Goal: Check status: Check status

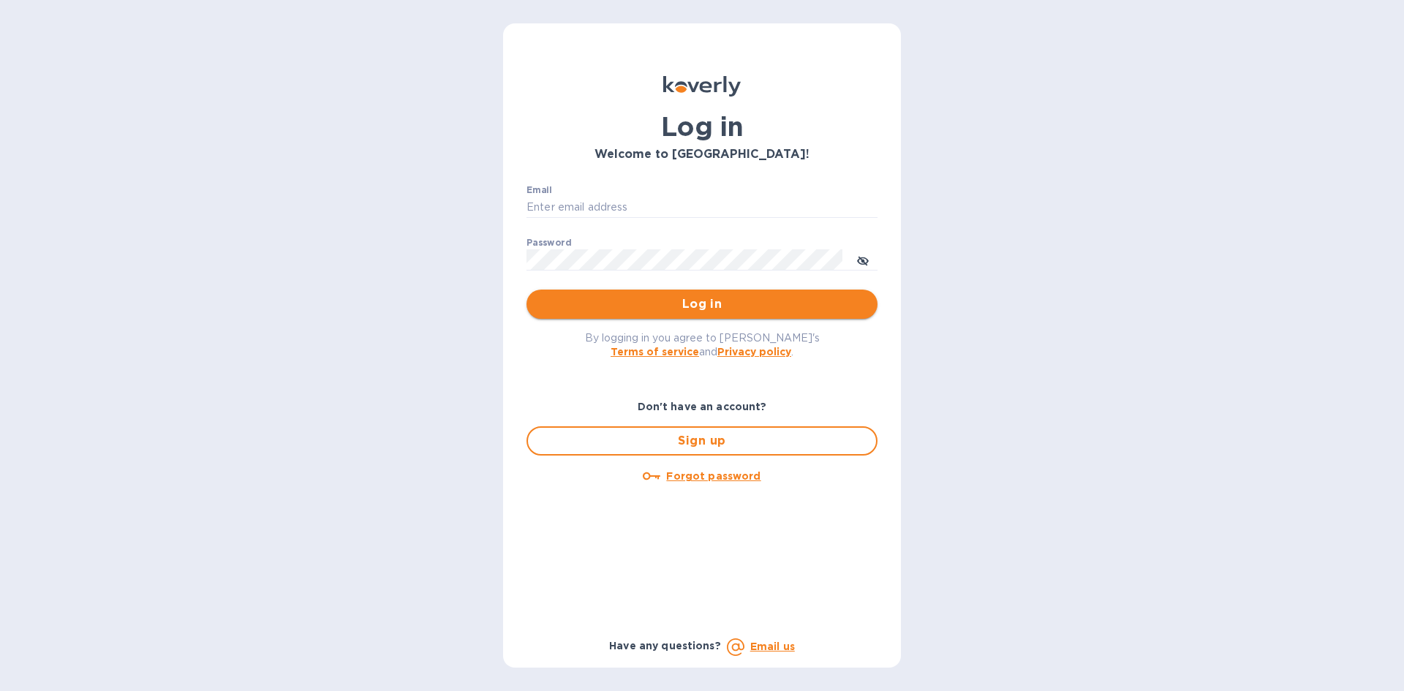
type input "[EMAIL_ADDRESS][DOMAIN_NAME]"
click at [687, 294] on button "Log in" at bounding box center [701, 303] width 351 height 29
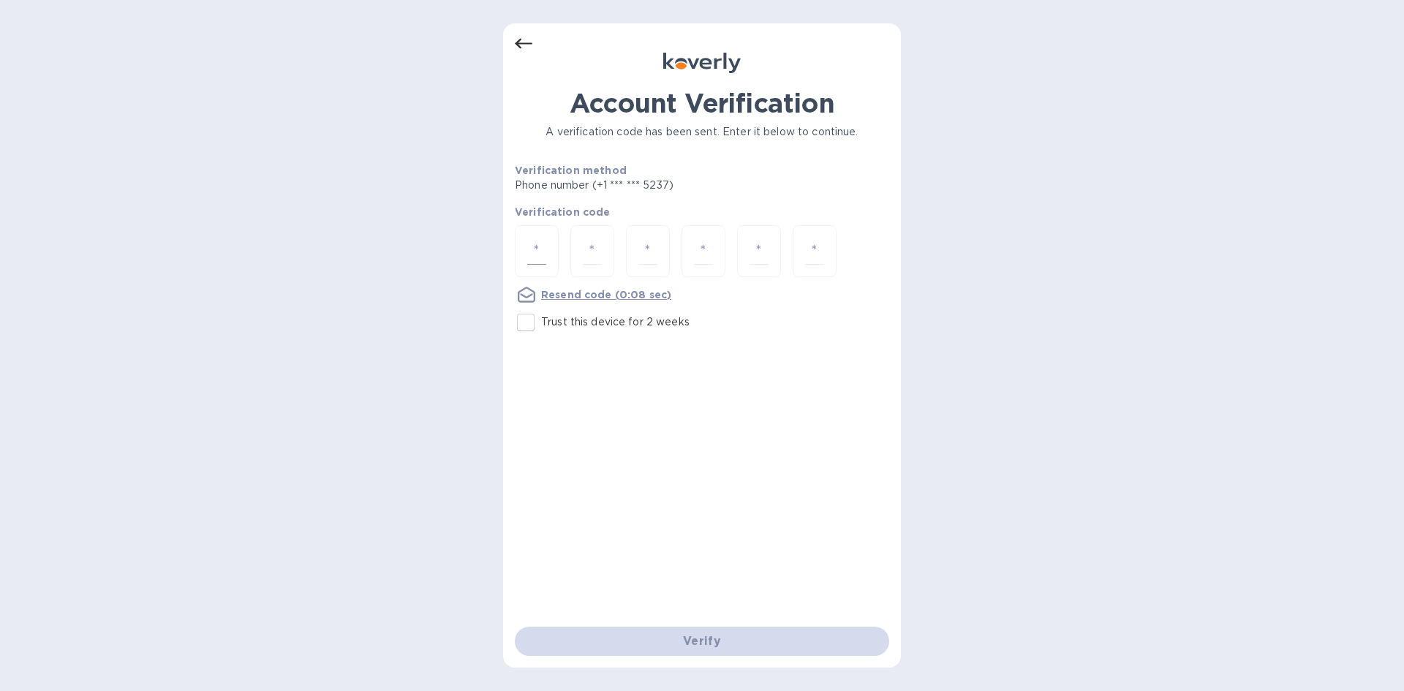
click at [528, 249] on input "number" at bounding box center [536, 251] width 19 height 27
type input "4"
type input "8"
type input "5"
type input "0"
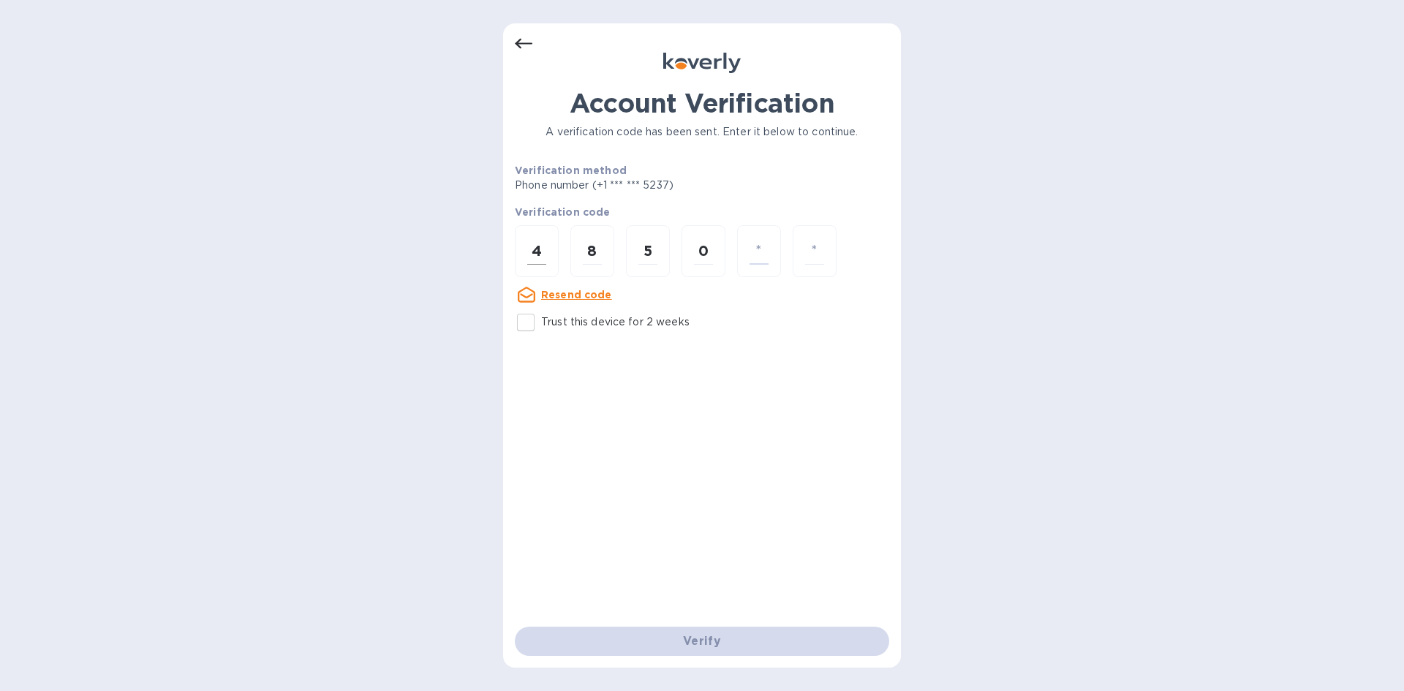
type input "8"
type input "0"
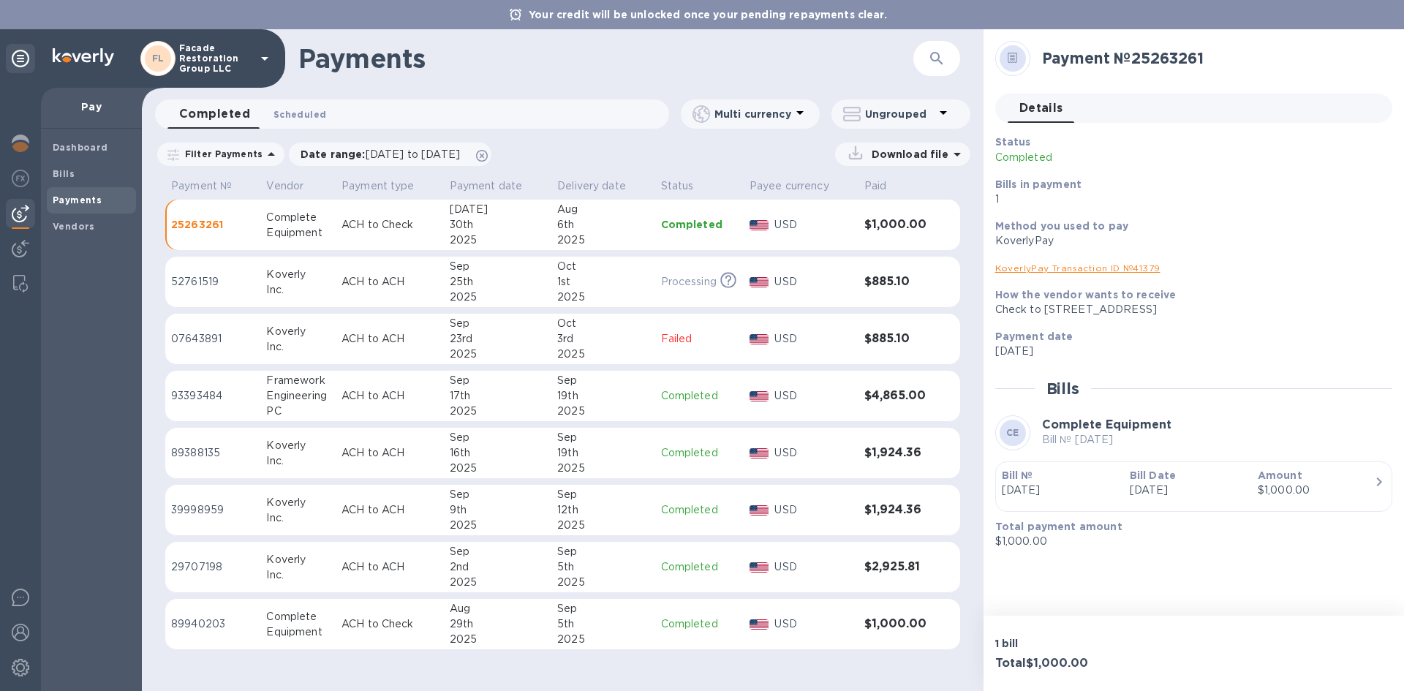
click at [284, 122] on button "Scheduled 0" at bounding box center [300, 113] width 76 height 29
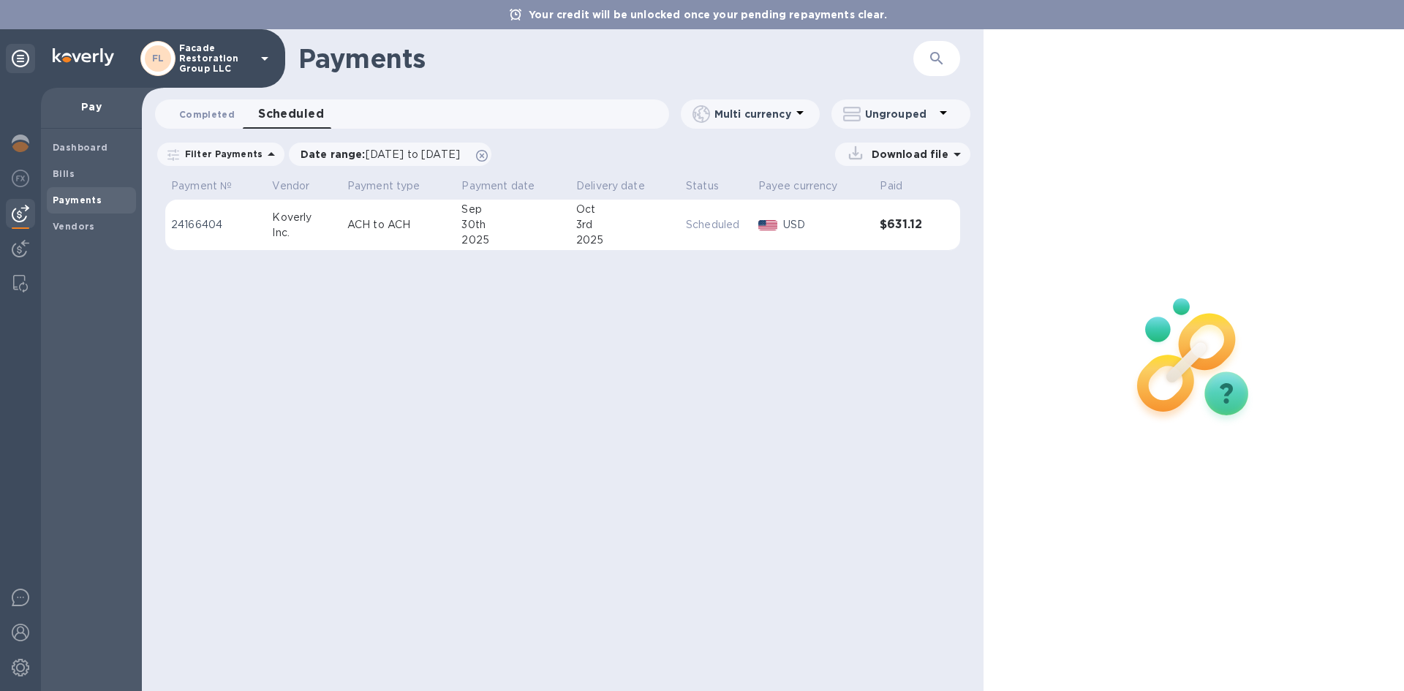
click at [177, 114] on button "Completed 0" at bounding box center [206, 113] width 79 height 29
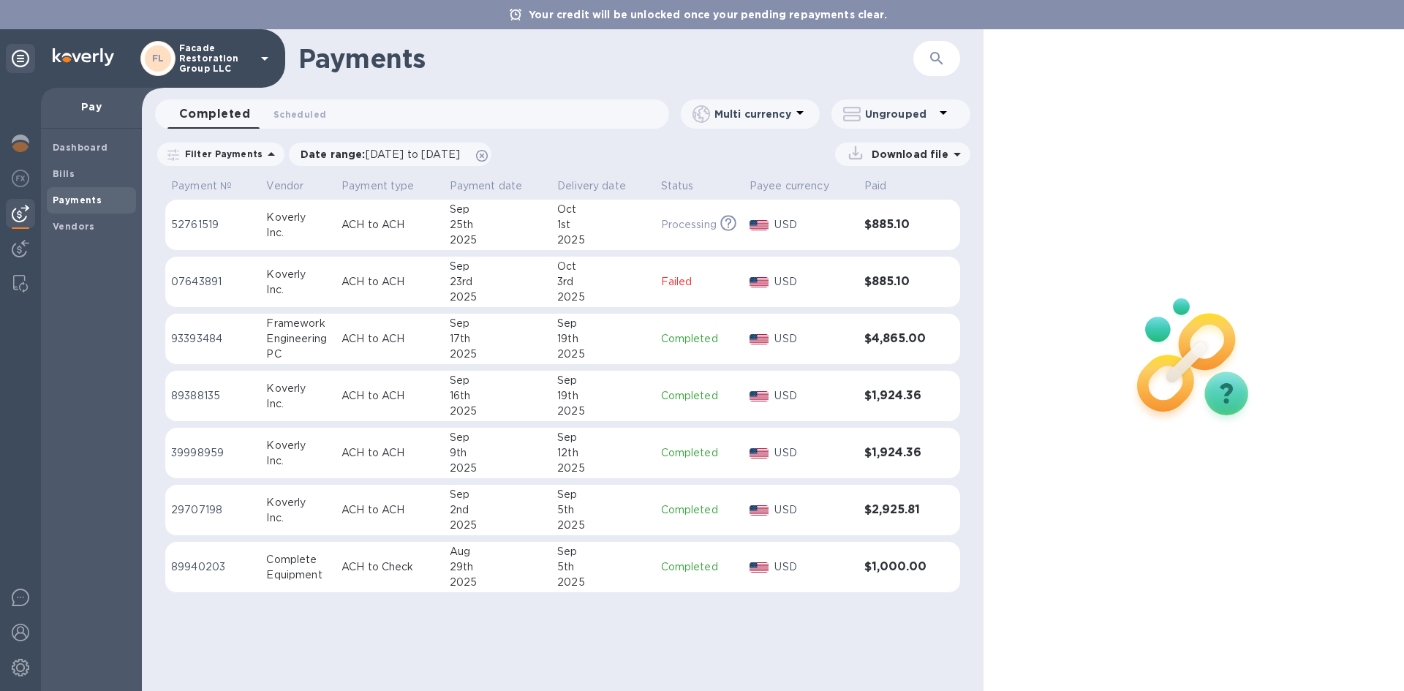
click at [308, 560] on div "Complete" at bounding box center [298, 559] width 64 height 15
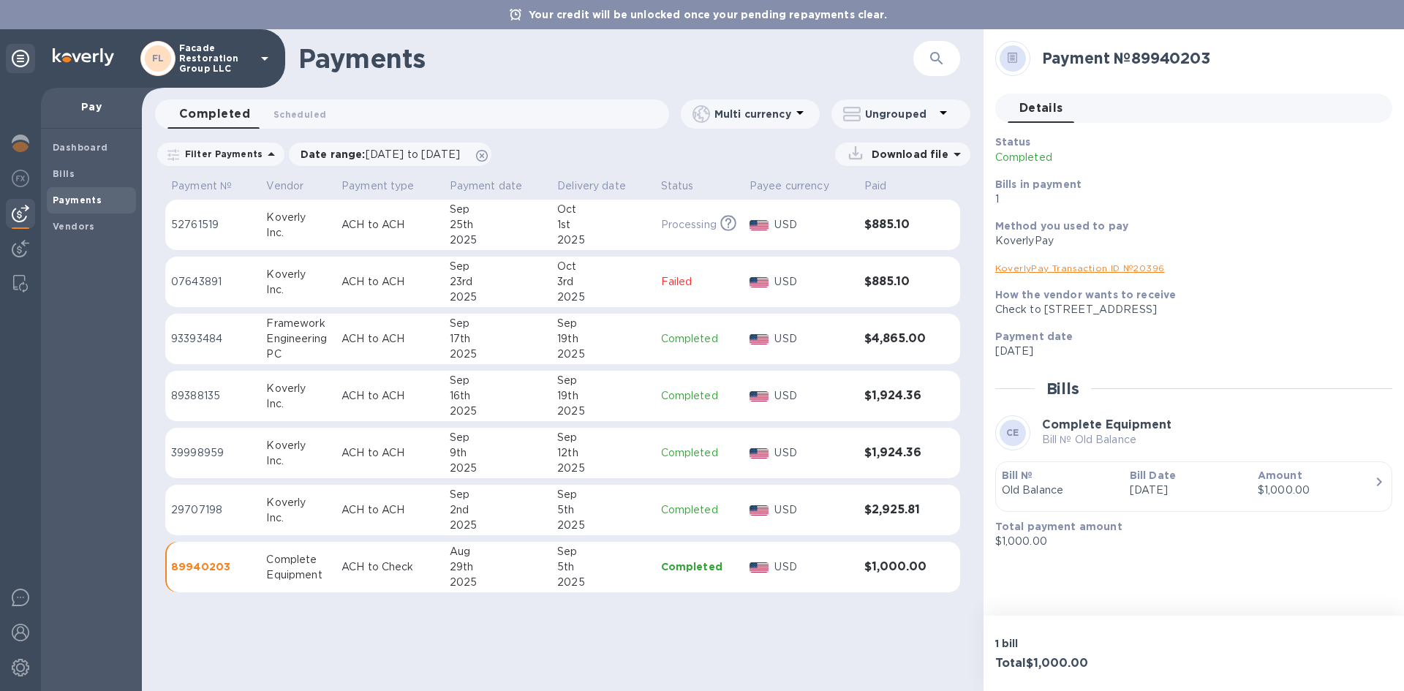
click at [1008, 272] on link "KoverlyPay Transaction ID № 20396" at bounding box center [1080, 267] width 170 height 11
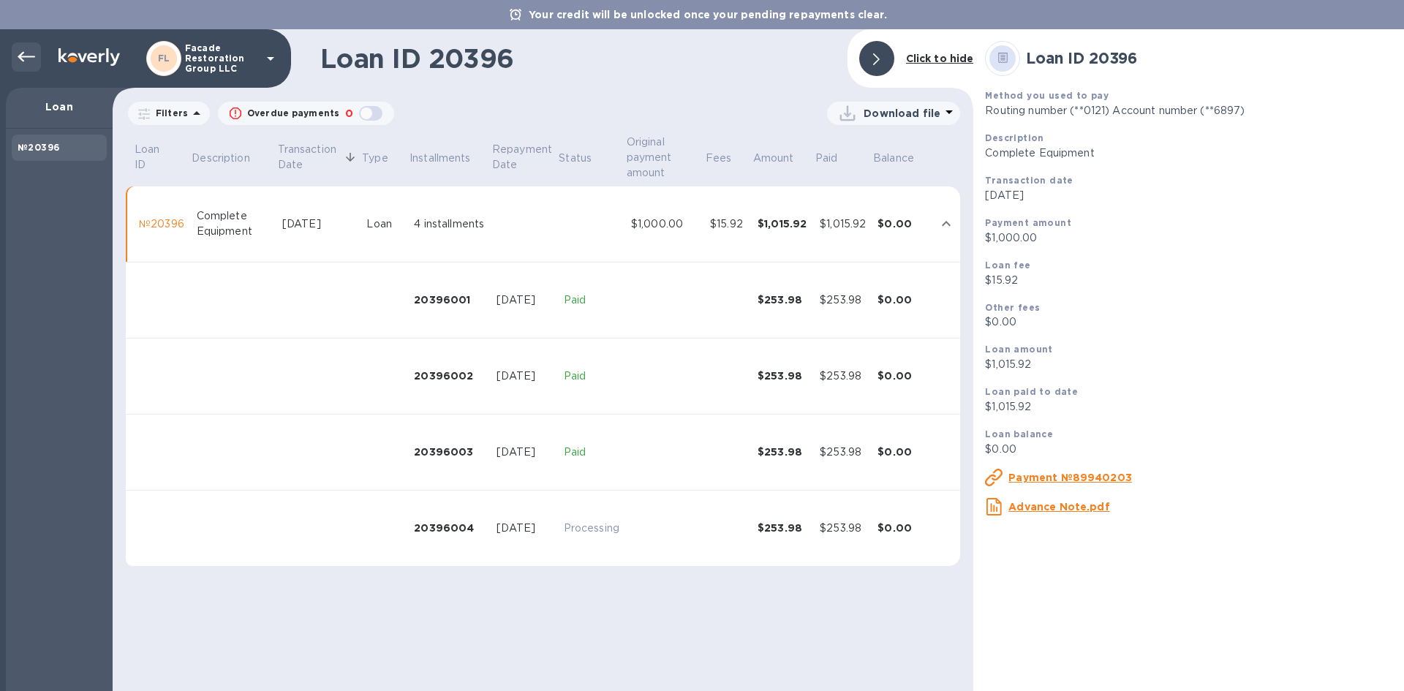
click at [18, 60] on icon at bounding box center [27, 57] width 18 height 18
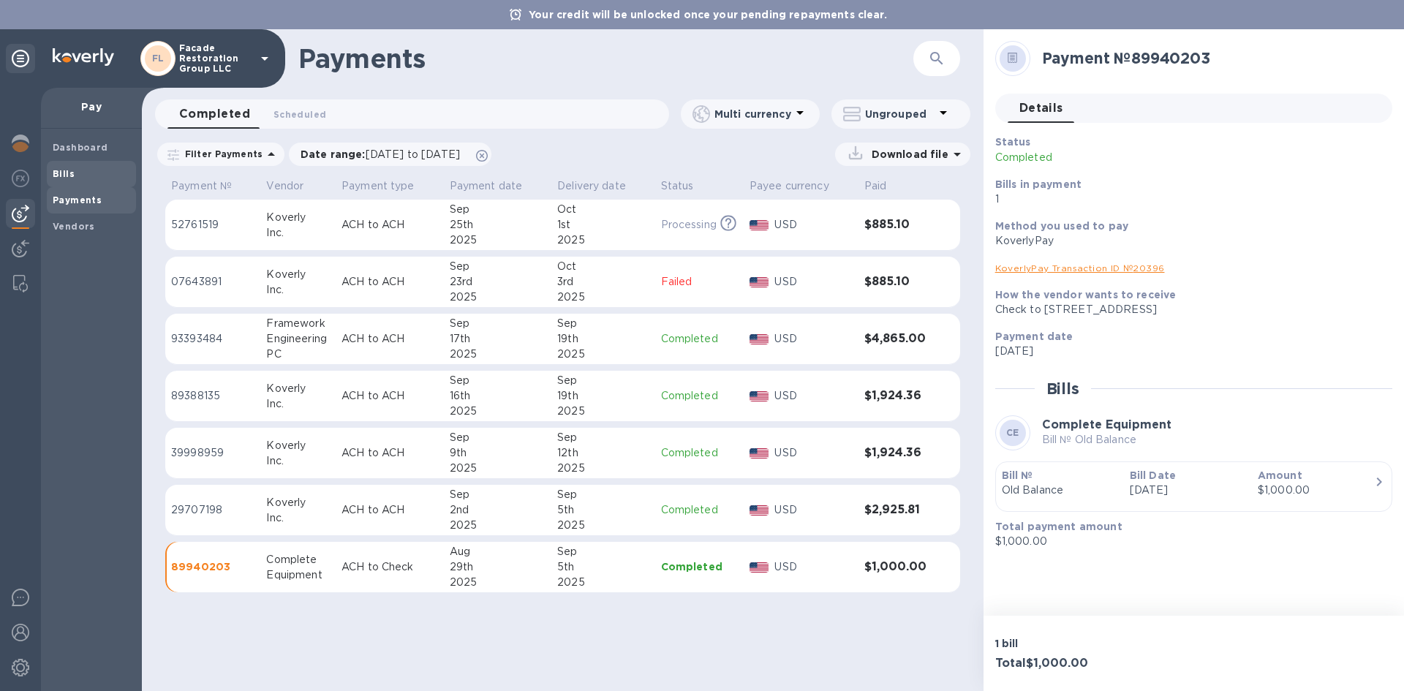
click at [69, 181] on div "Bills" at bounding box center [91, 174] width 89 height 26
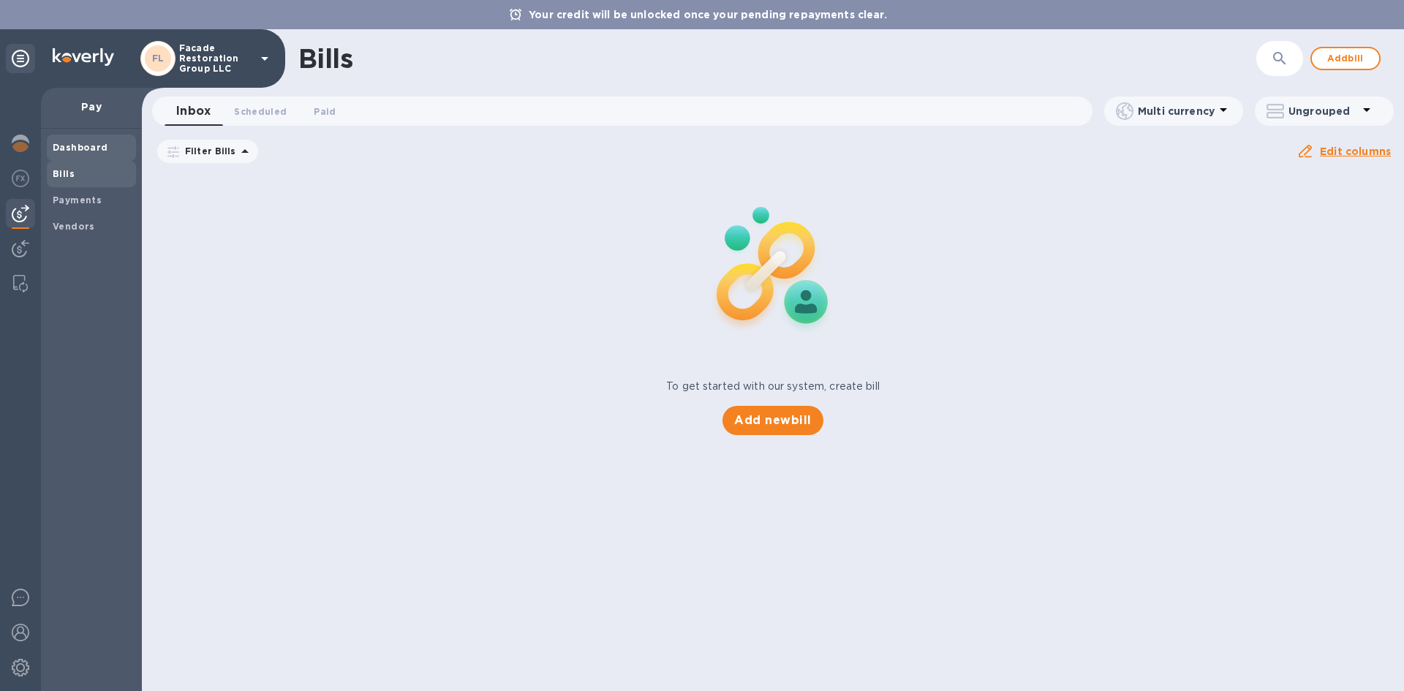
click at [65, 142] on span "Dashboard" at bounding box center [81, 147] width 56 height 15
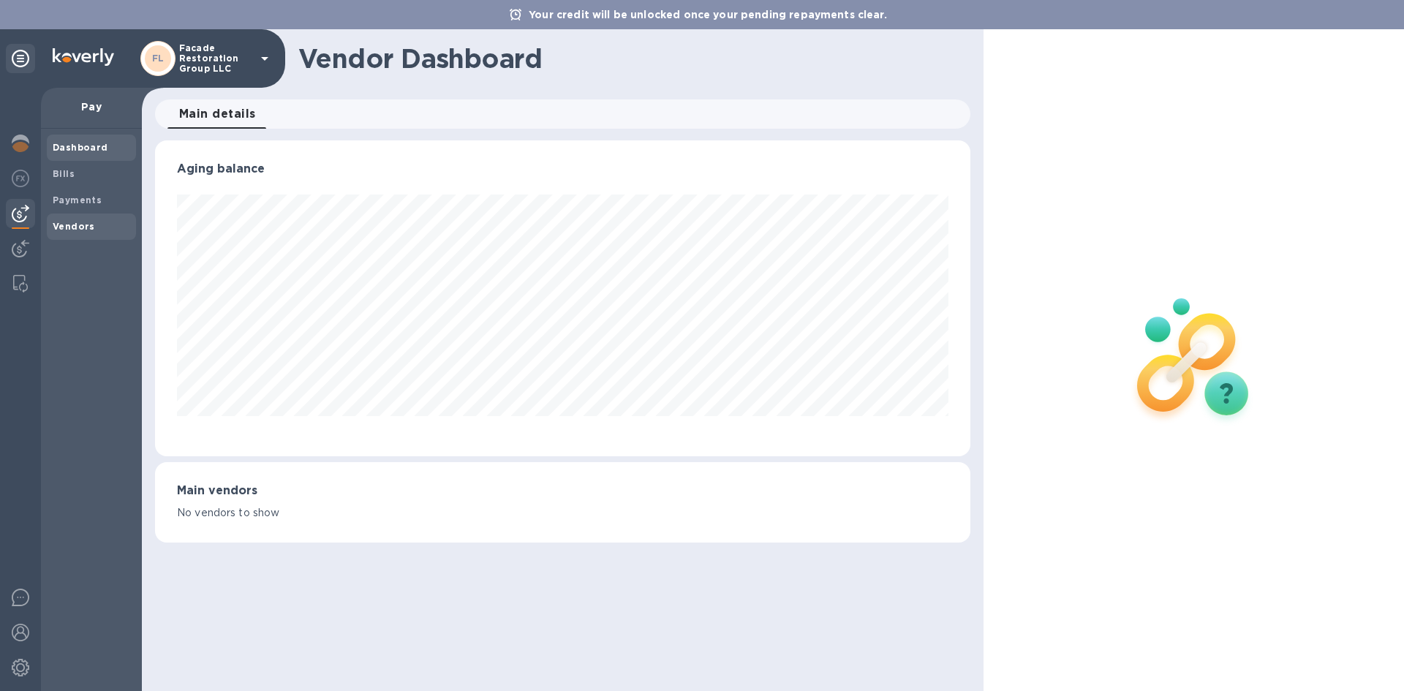
scroll to position [316, 814]
click at [99, 197] on span "Payments" at bounding box center [91, 200] width 77 height 15
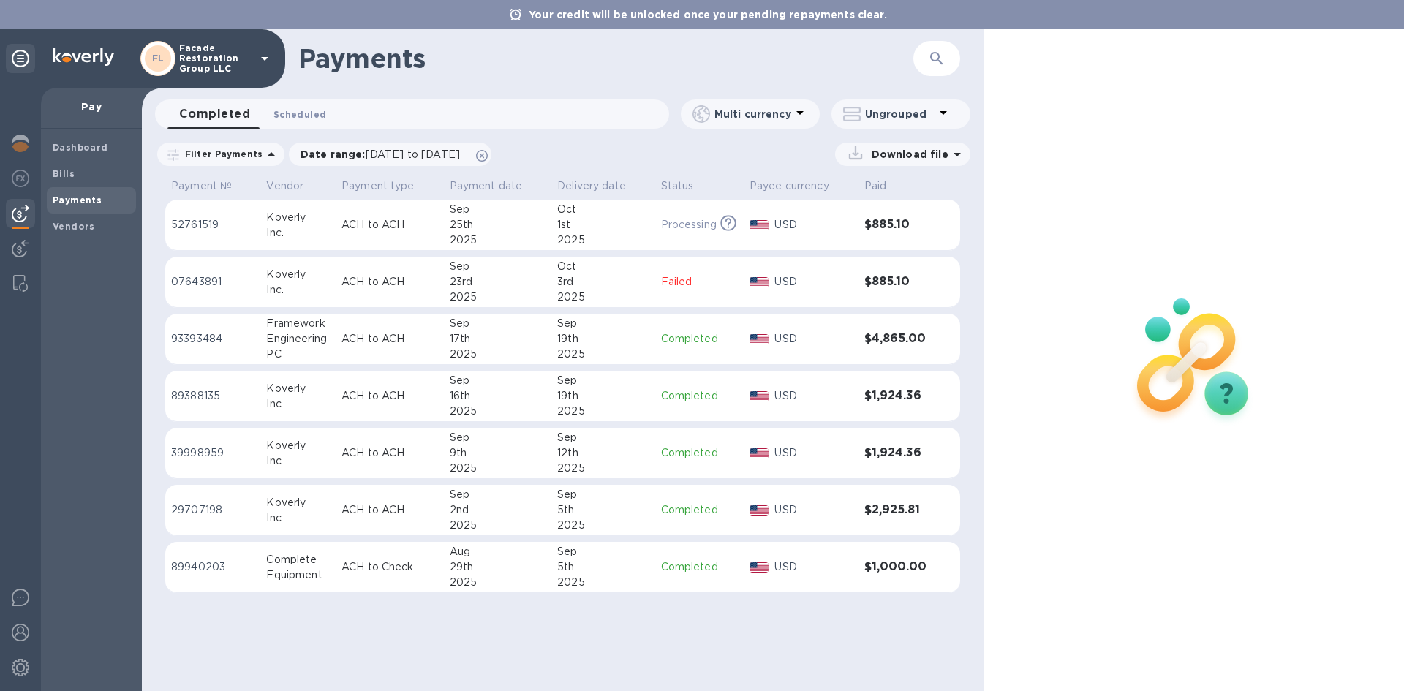
click at [273, 121] on span "Scheduled 0" at bounding box center [299, 114] width 53 height 15
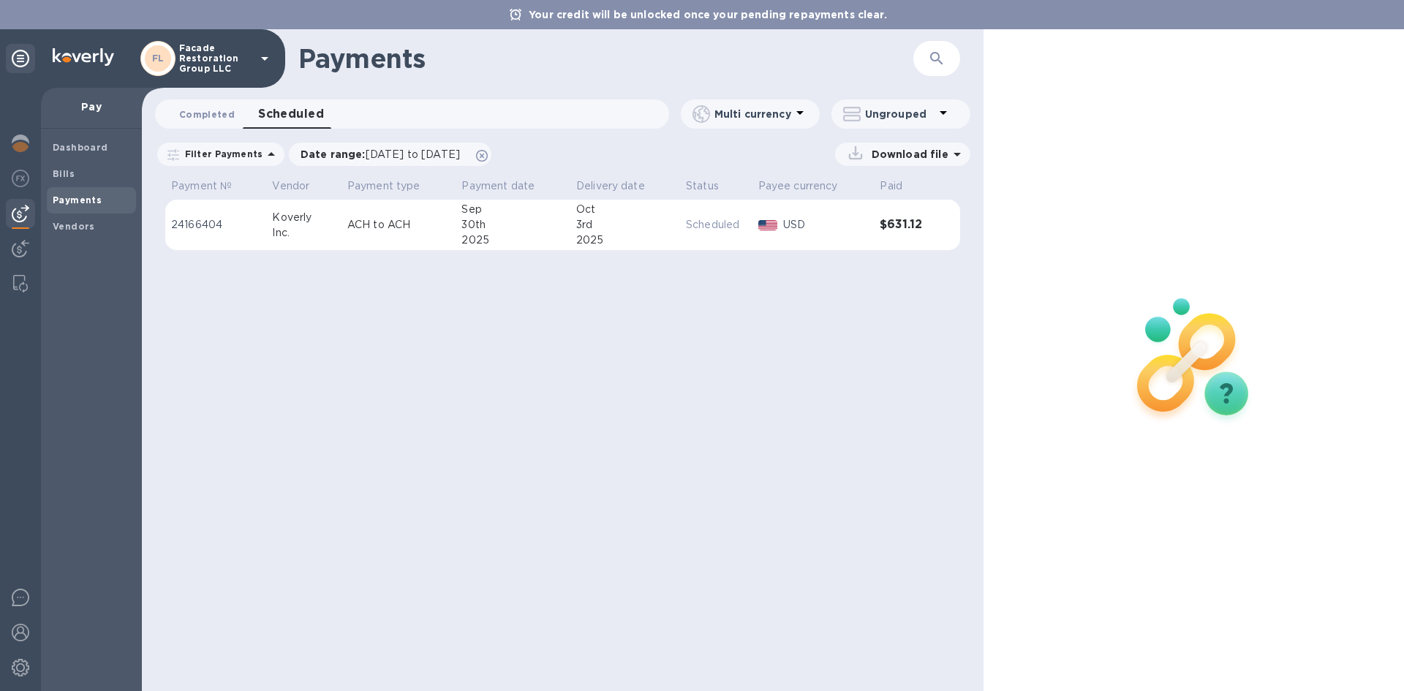
click at [190, 116] on span "Completed 0" at bounding box center [207, 114] width 56 height 15
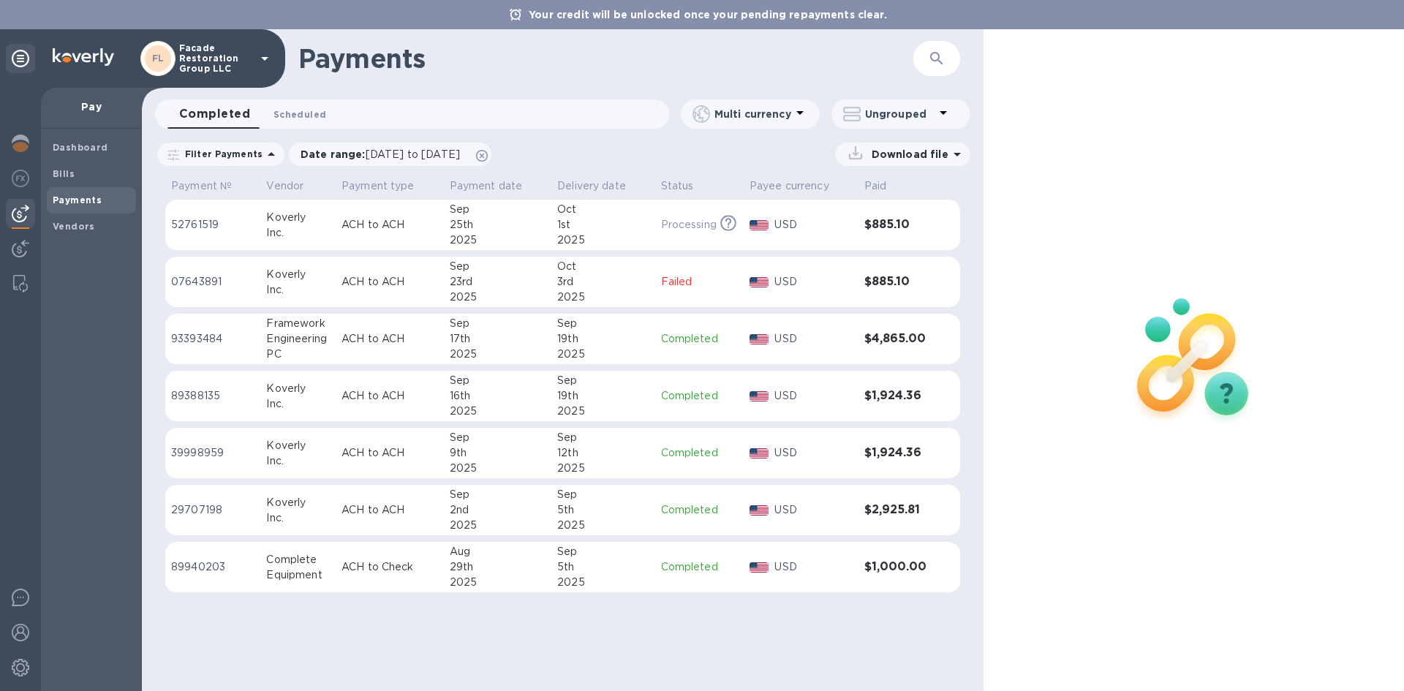
click at [311, 121] on span "Scheduled 0" at bounding box center [299, 114] width 53 height 15
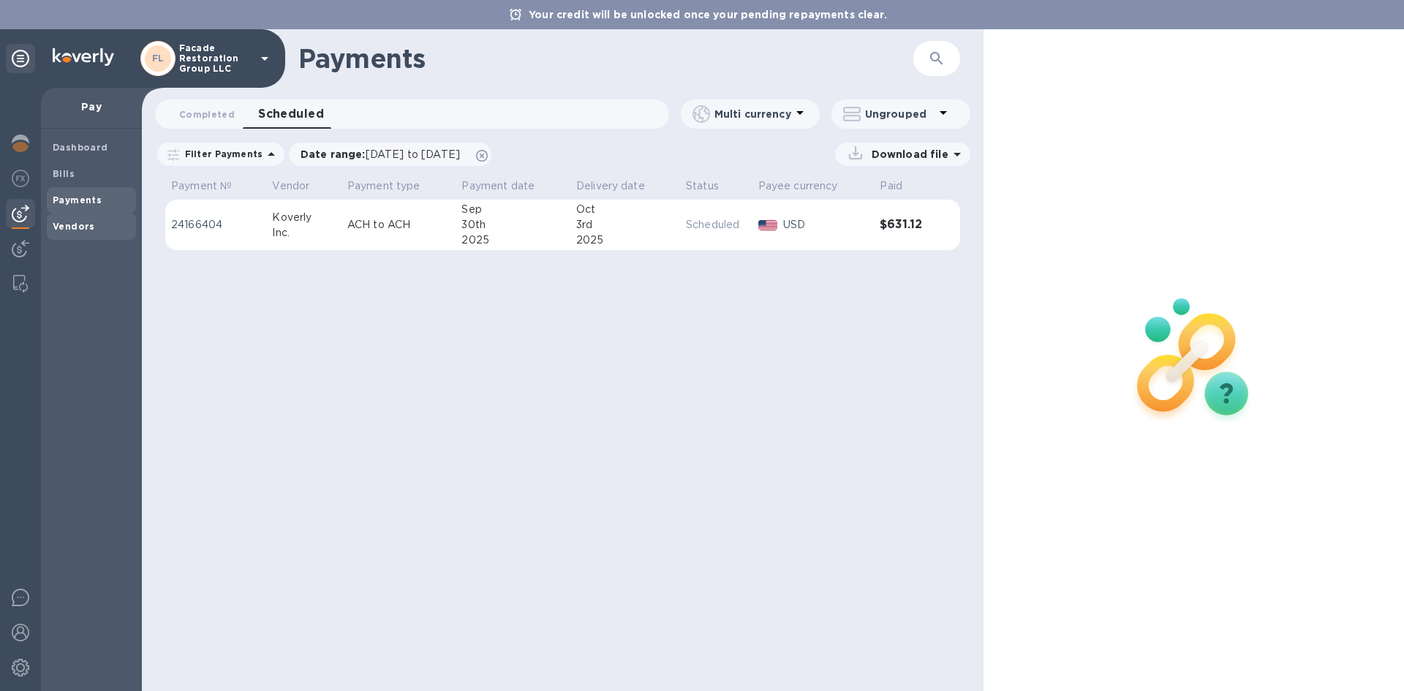
click at [74, 226] on b "Vendors" at bounding box center [74, 226] width 42 height 11
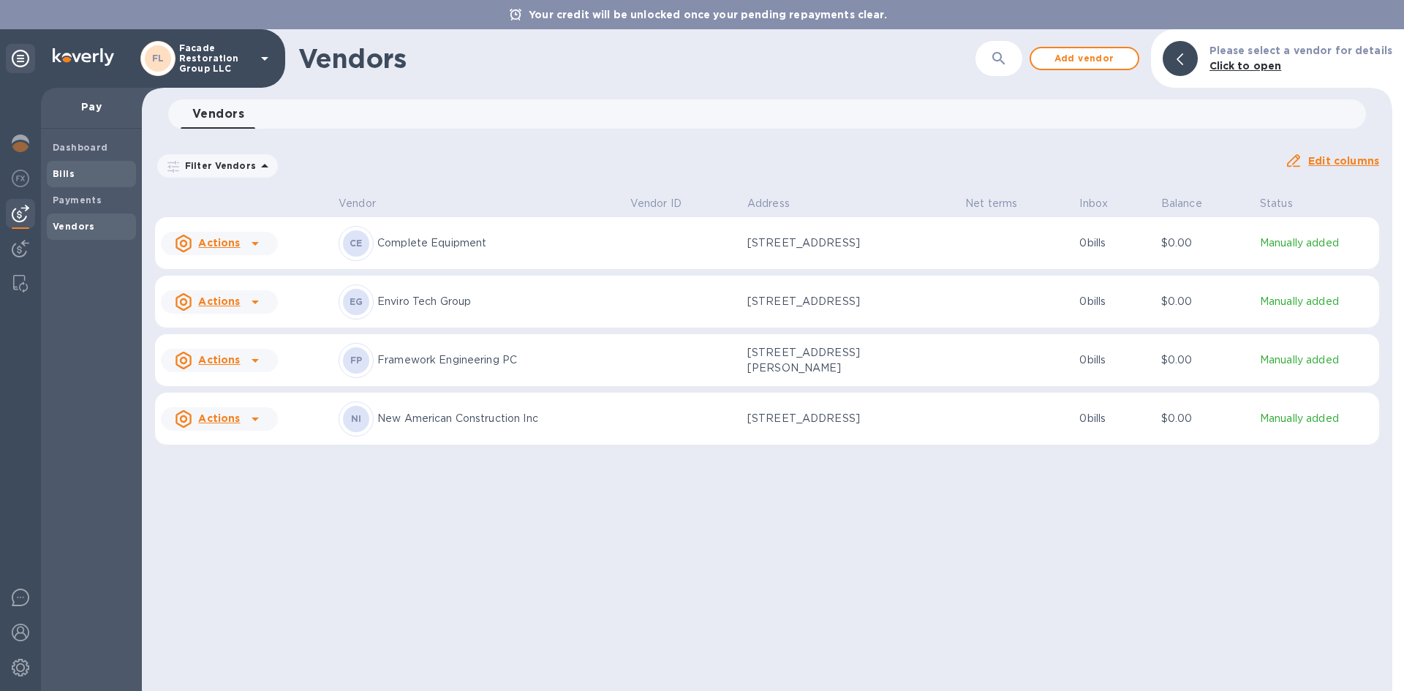
click at [62, 176] on b "Bills" at bounding box center [64, 173] width 22 height 11
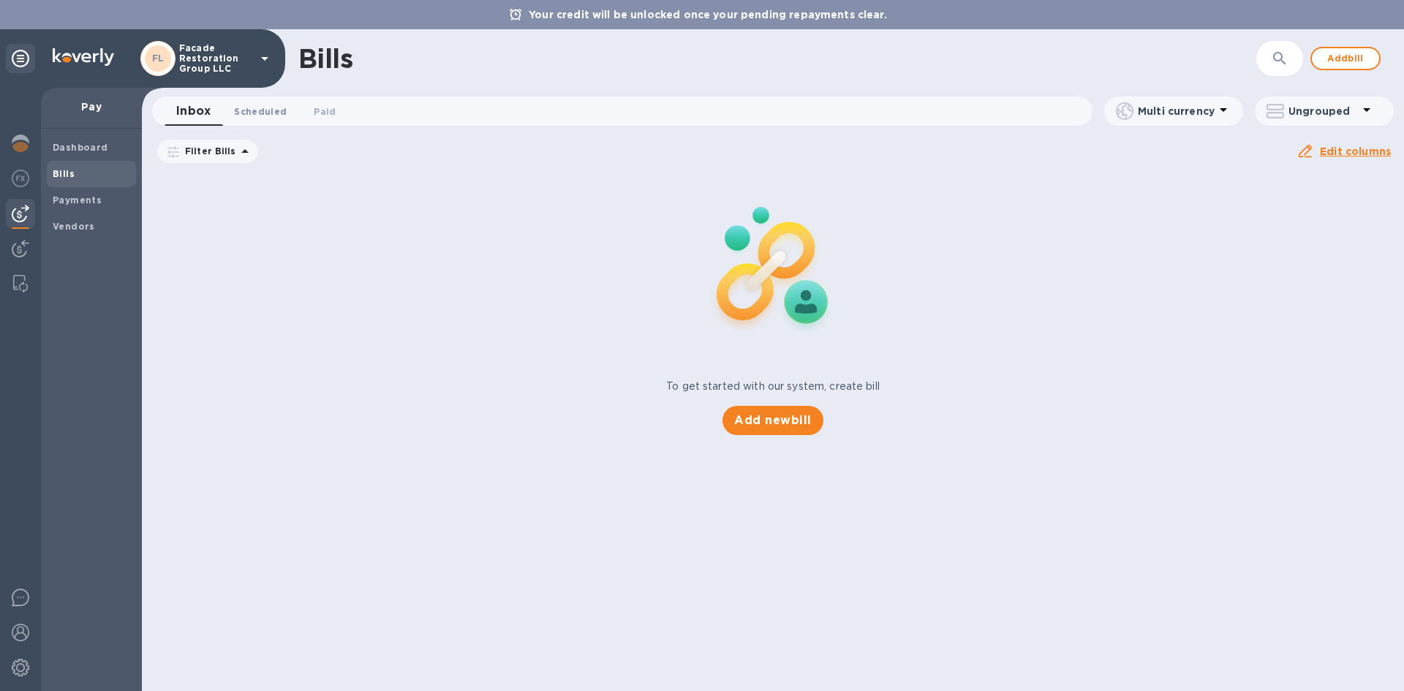
click at [239, 119] on button "Scheduled 0" at bounding box center [260, 110] width 76 height 29
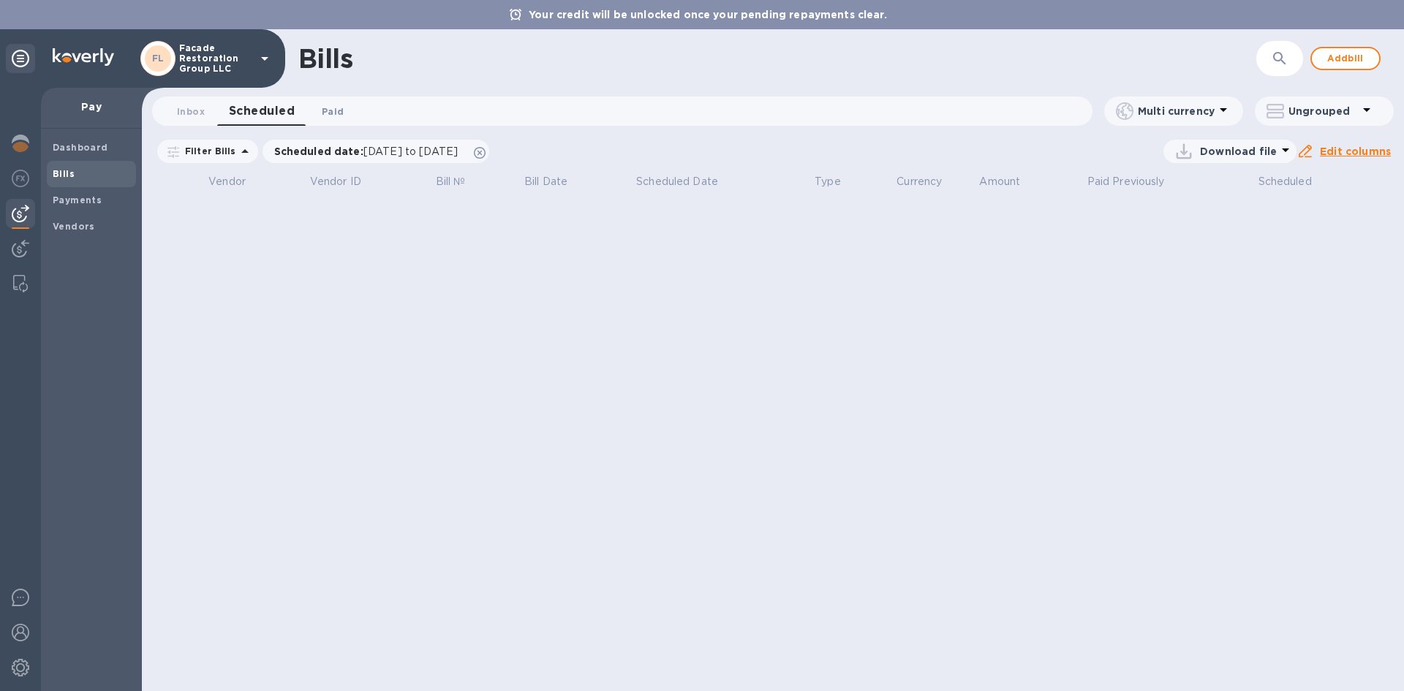
click at [322, 110] on span "Paid 0" at bounding box center [333, 111] width 22 height 15
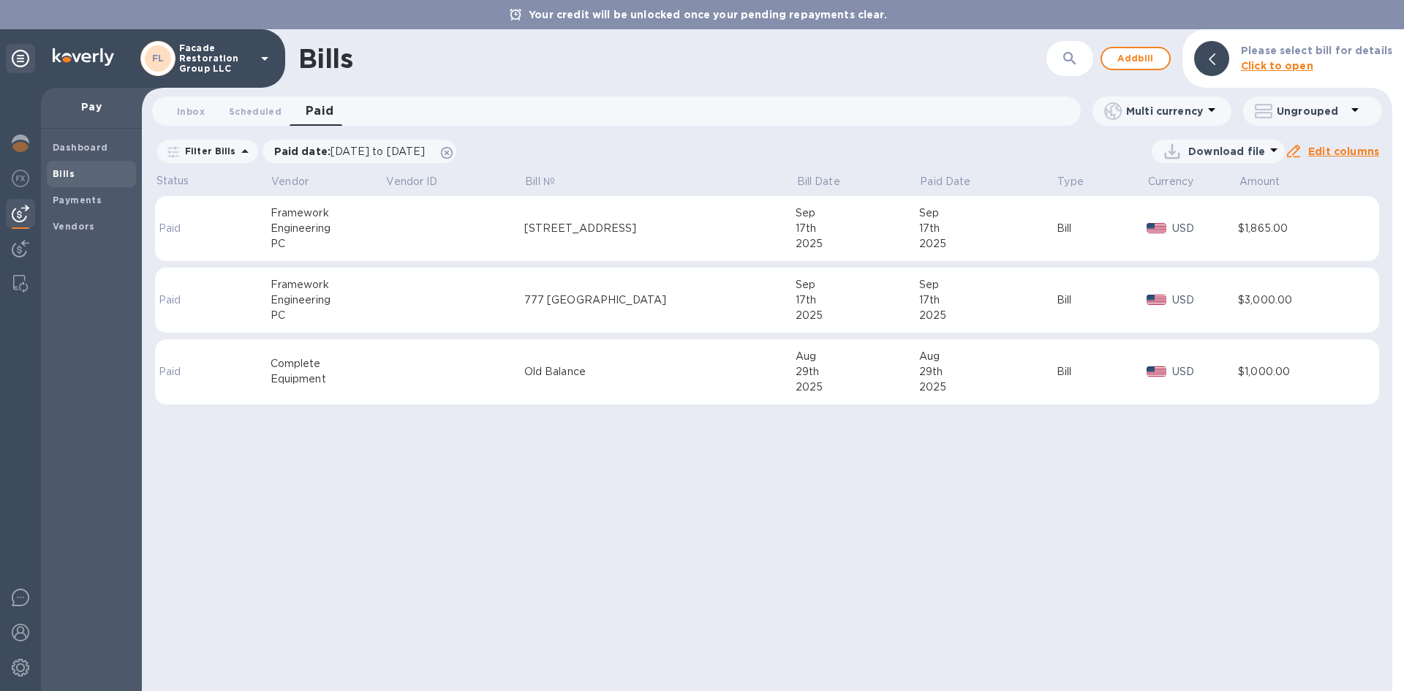
click at [384, 229] on div "Engineering" at bounding box center [327, 228] width 115 height 15
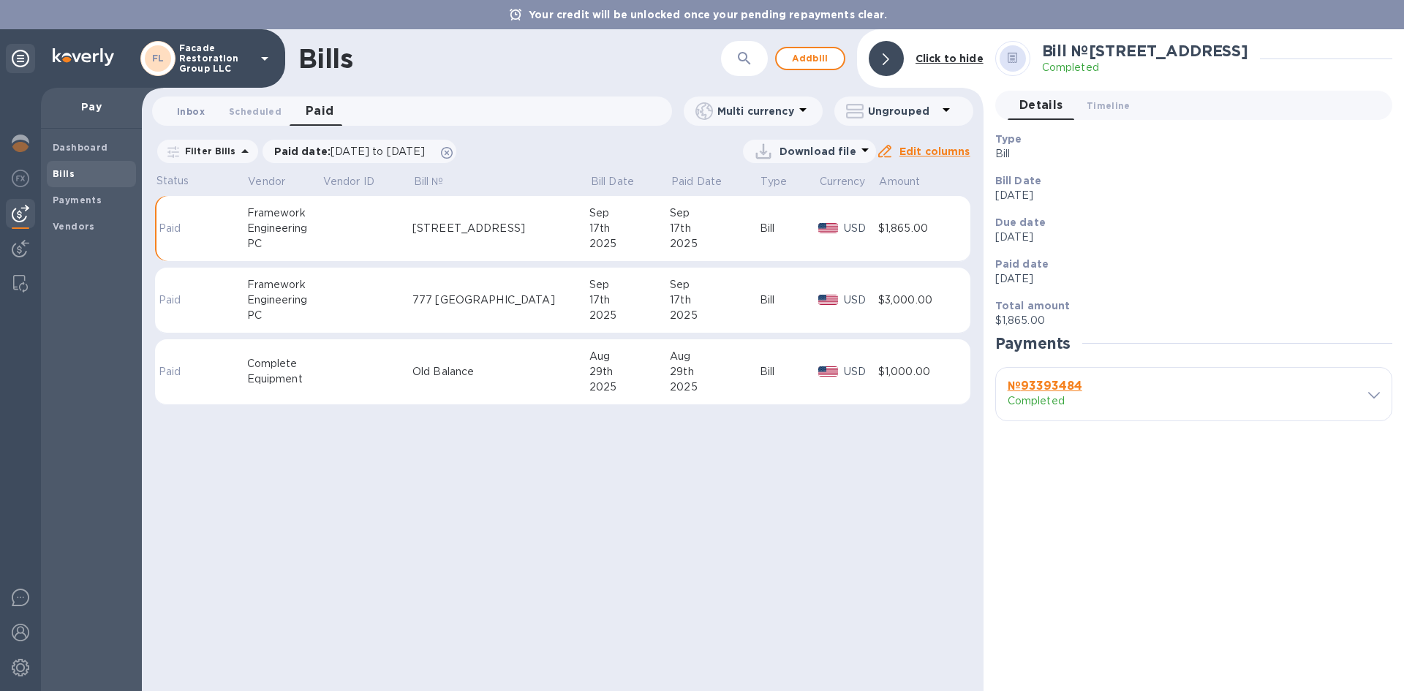
click at [187, 116] on span "Inbox 0" at bounding box center [191, 111] width 28 height 15
